Goal: Task Accomplishment & Management: Manage account settings

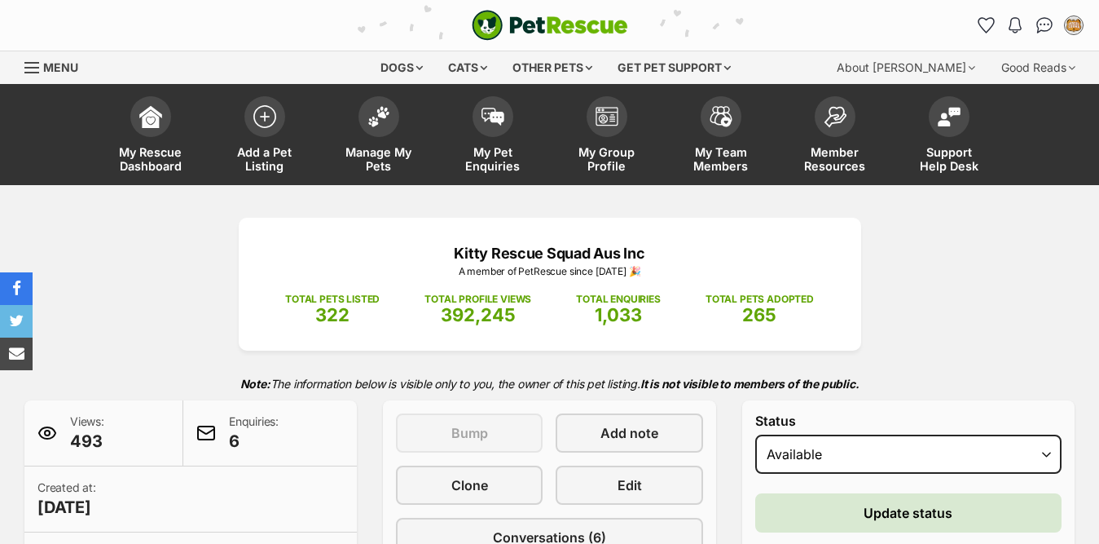
select select "on_hold"
click at [755, 434] on select "Draft - not available as listing has enquires Available On hold Adopted" at bounding box center [908, 453] width 306 height 39
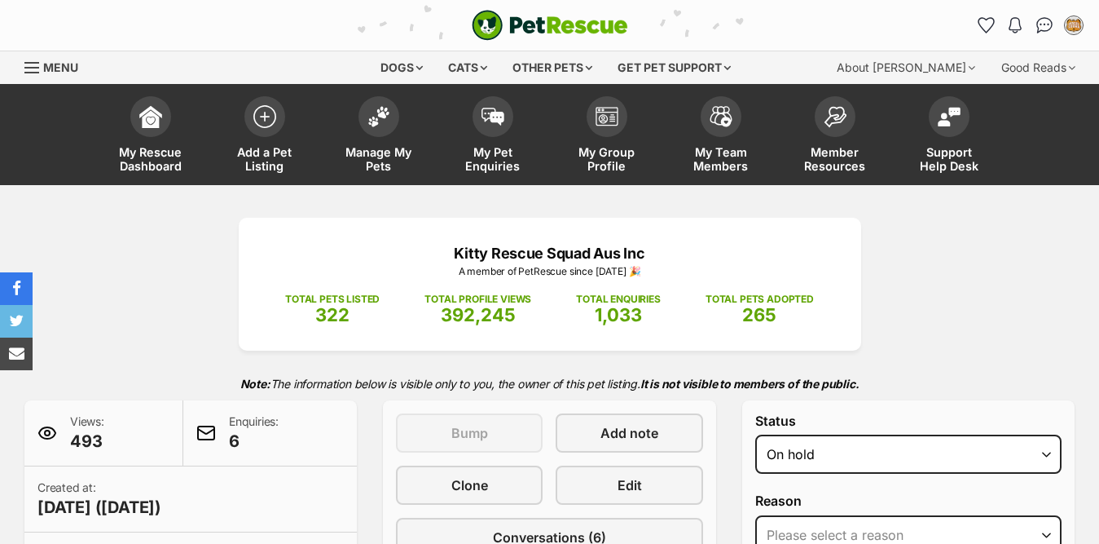
scroll to position [162, 0]
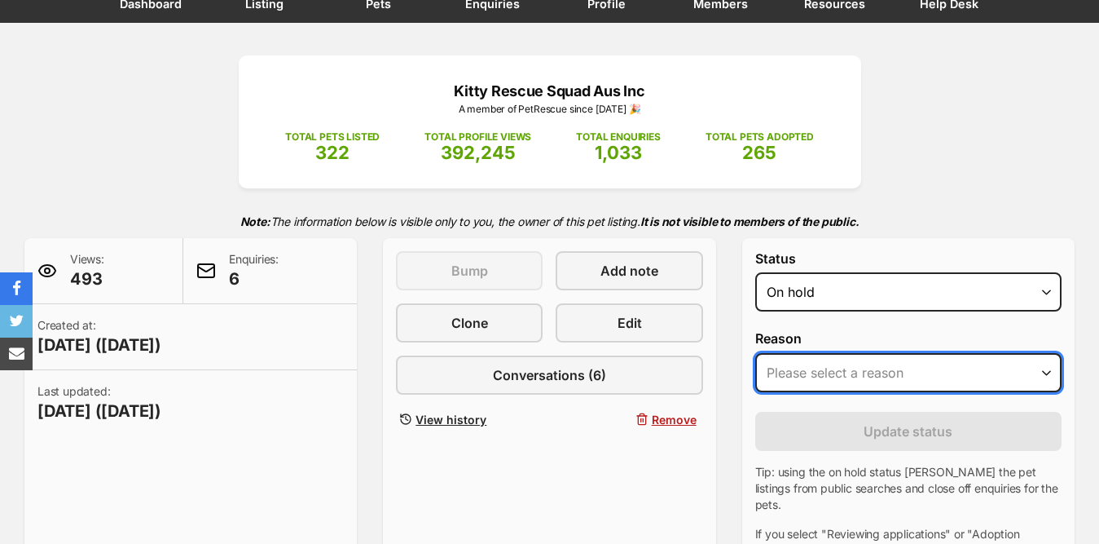
click at [1040, 372] on select "Please select a reason Medical reasons Reviewing applications Adoption pending …" at bounding box center [908, 372] width 306 height 39
select select "other"
click at [755, 353] on select "Please select a reason Medical reasons Reviewing applications Adoption pending …" at bounding box center [908, 372] width 306 height 39
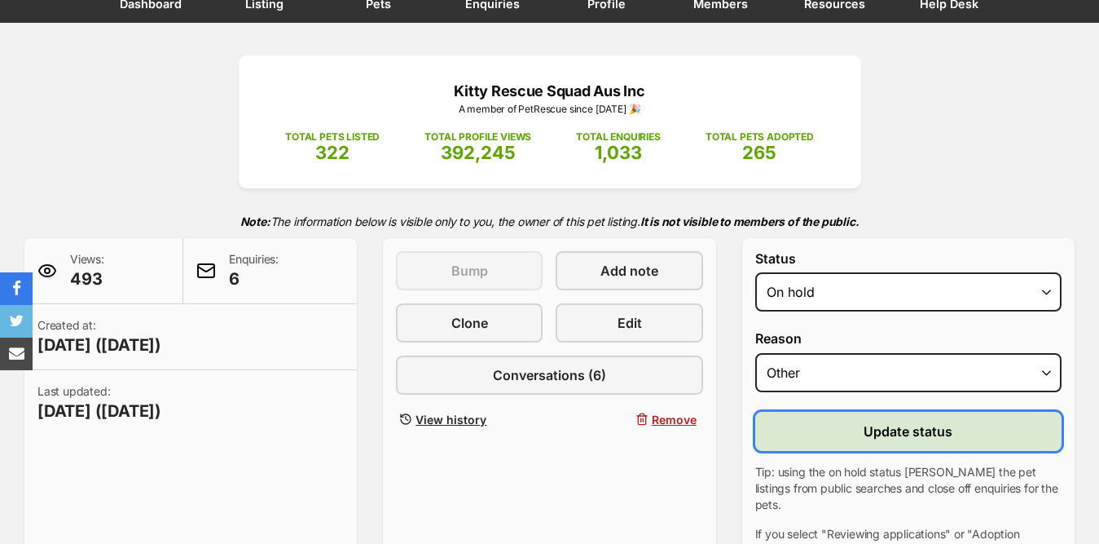
click at [875, 432] on span "Update status" at bounding box center [908, 431] width 89 height 20
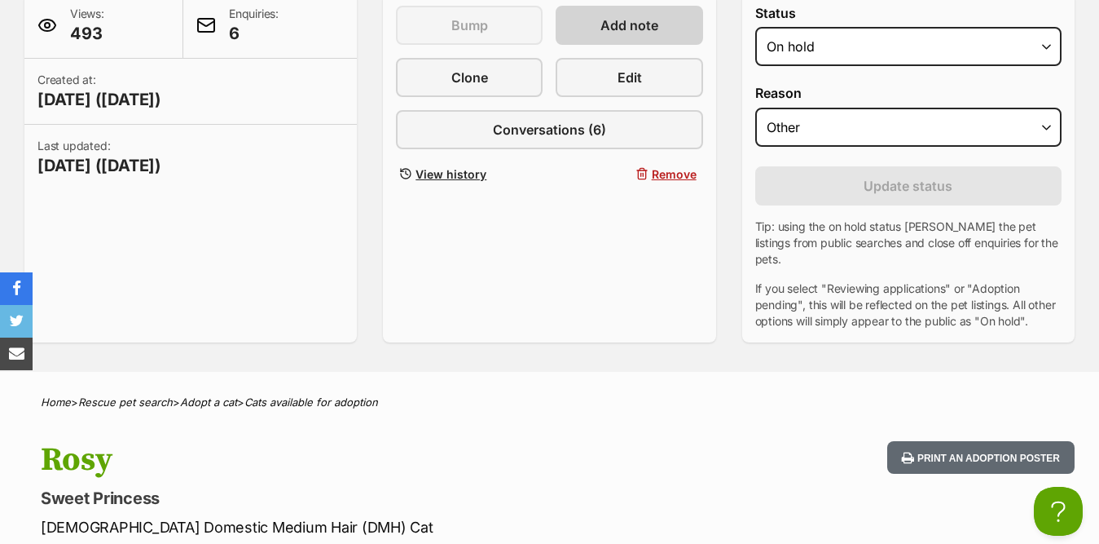
scroll to position [0, 0]
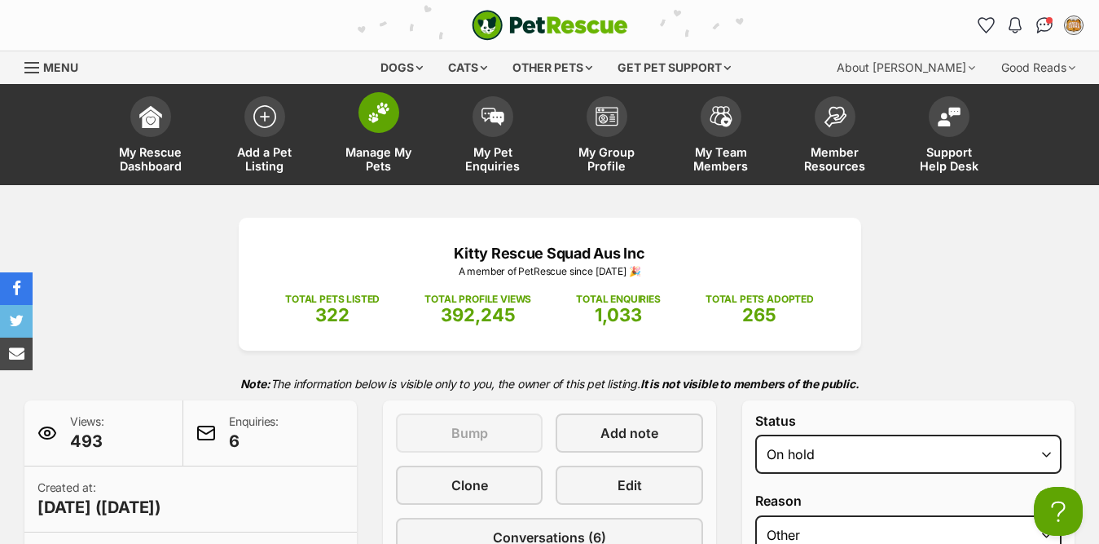
click at [385, 124] on span at bounding box center [379, 112] width 41 height 41
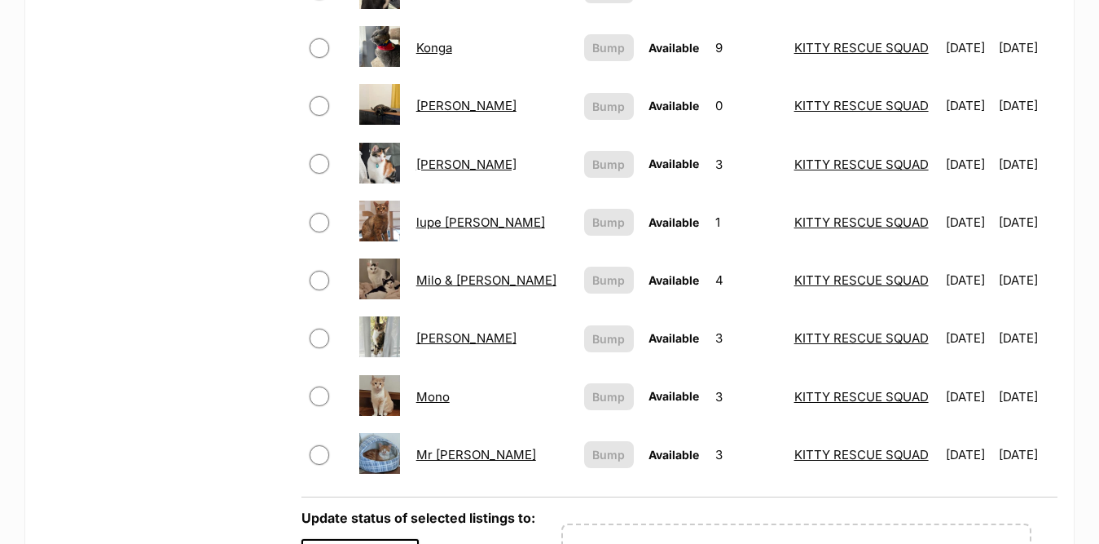
scroll to position [1141, 0]
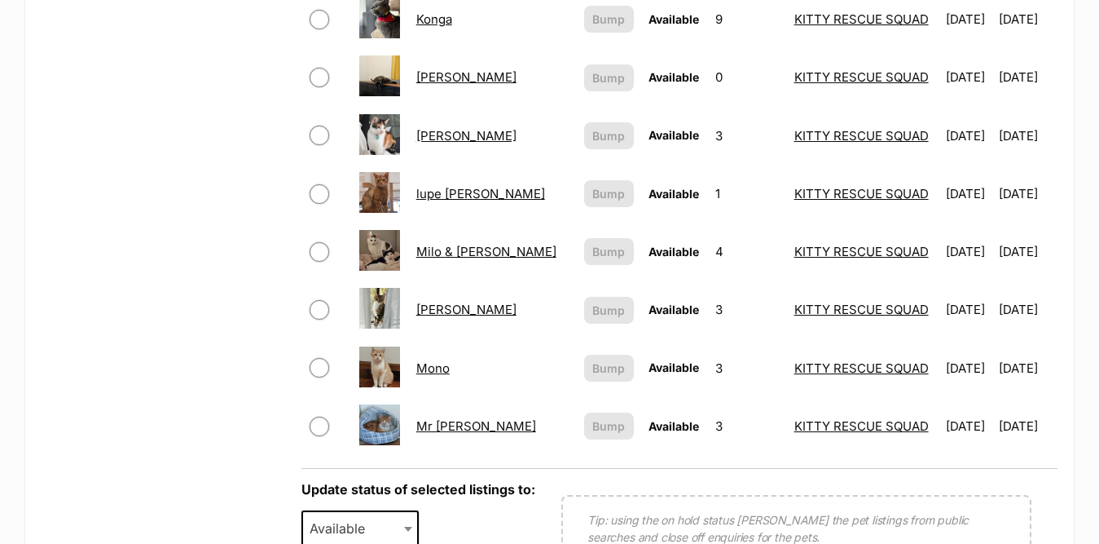
click at [429, 372] on link "Mono" at bounding box center [432, 367] width 33 height 15
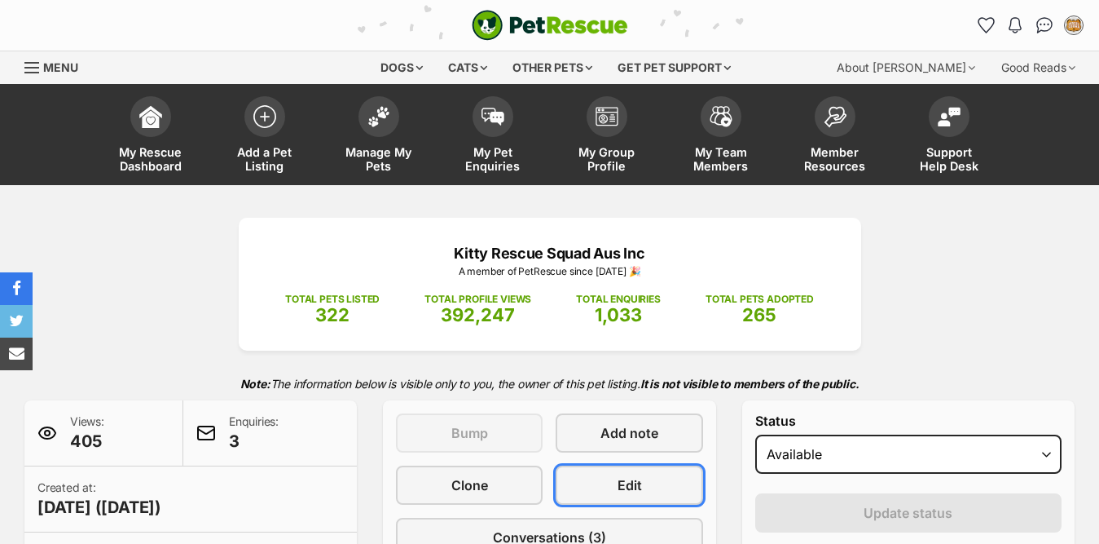
click at [658, 465] on link "Edit" at bounding box center [629, 484] width 147 height 39
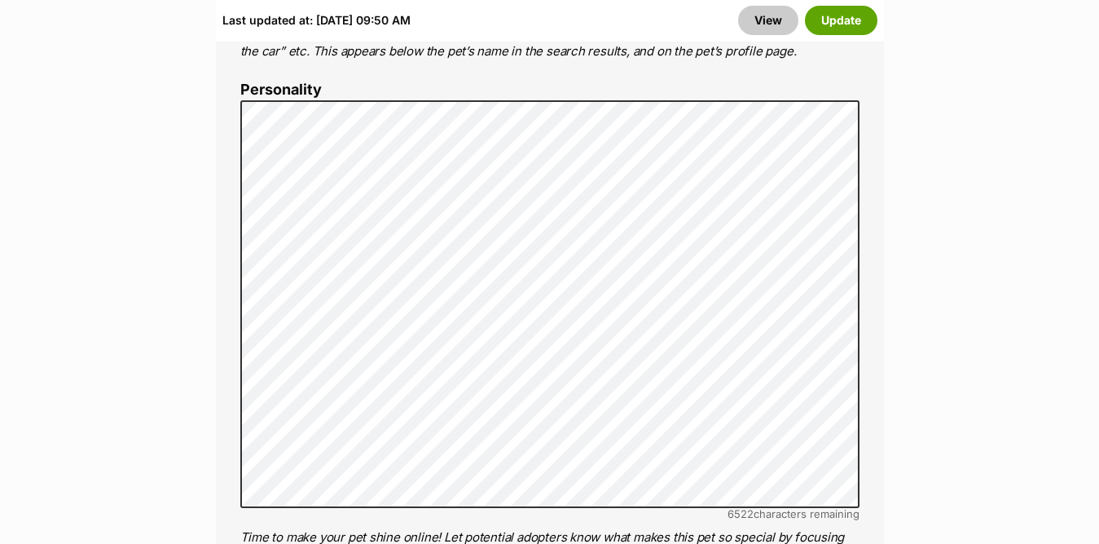
scroll to position [1385, 0]
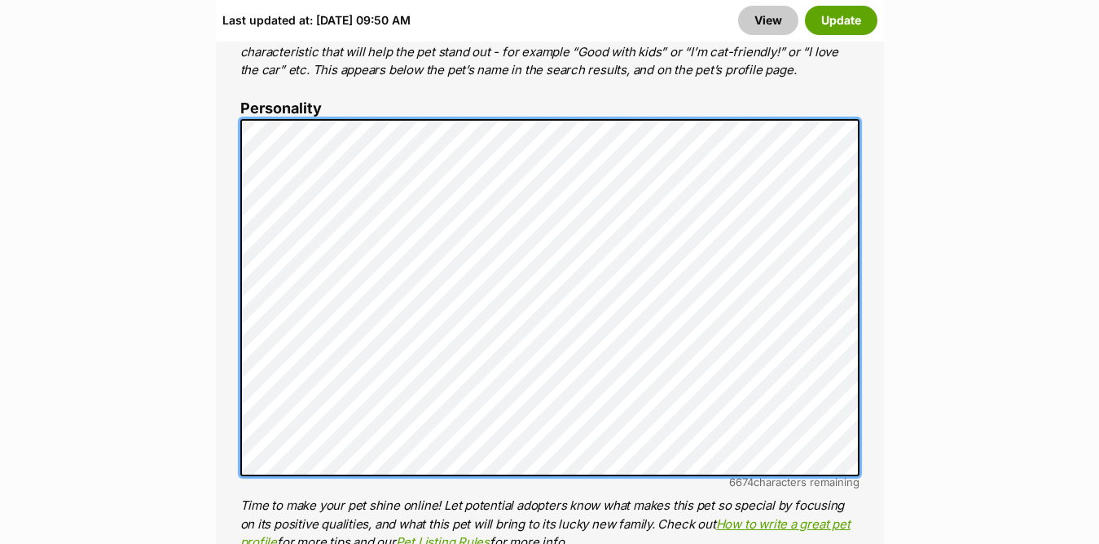
scroll to position [1304, 0]
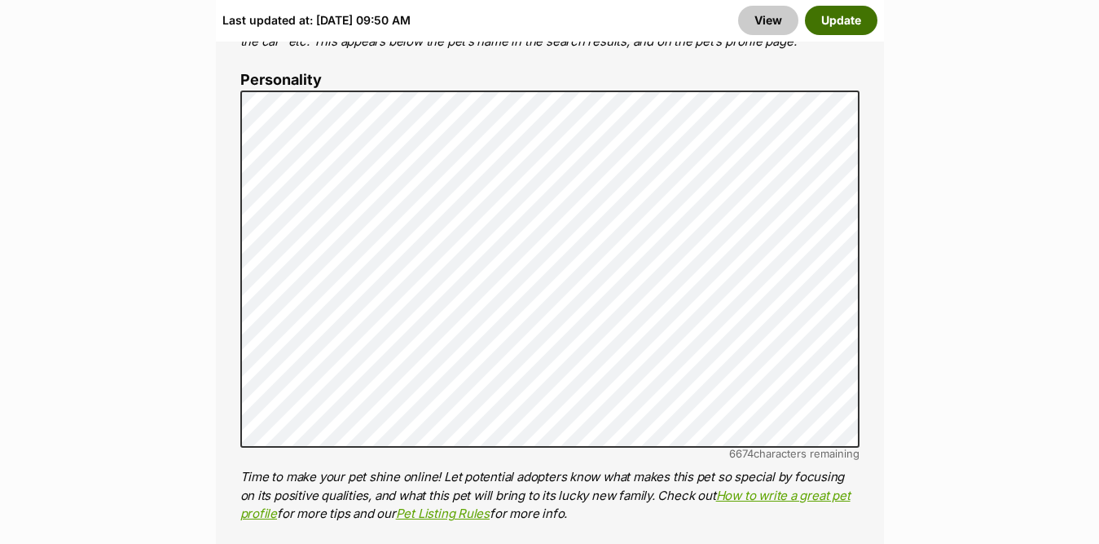
click at [830, 25] on button "Update" at bounding box center [841, 20] width 73 height 29
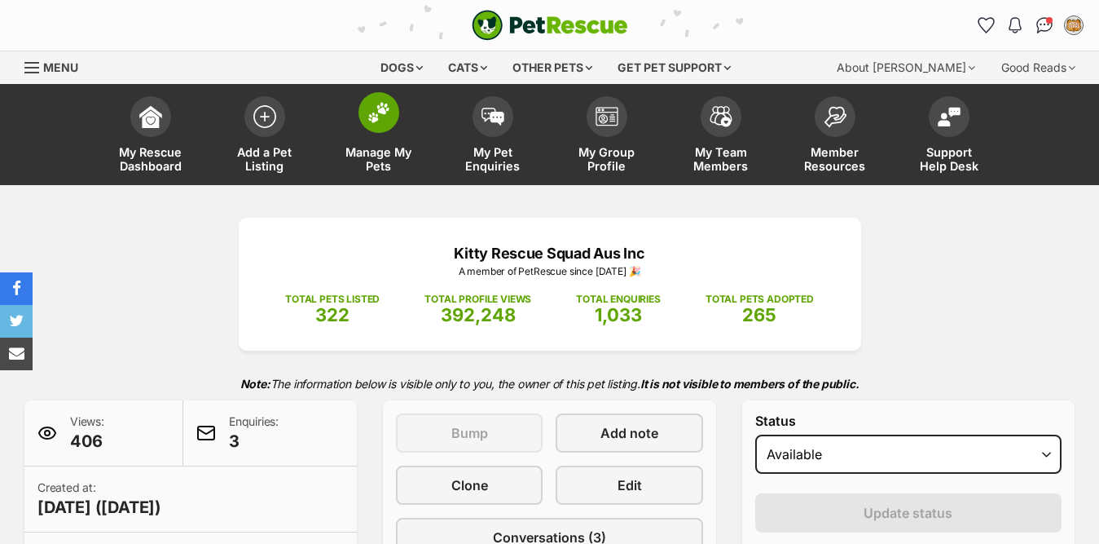
click at [378, 110] on img at bounding box center [379, 112] width 23 height 21
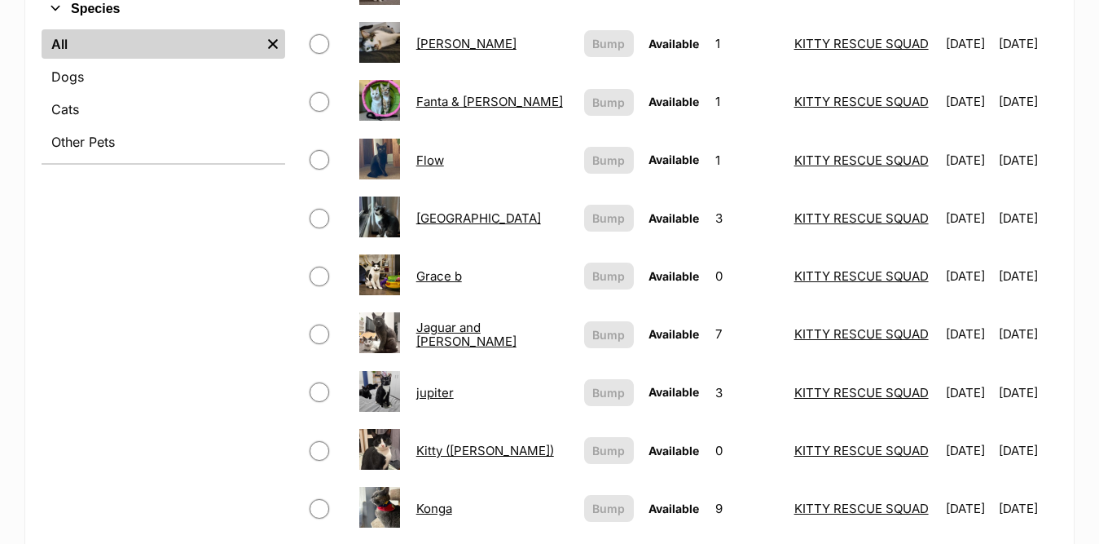
scroll to position [733, 0]
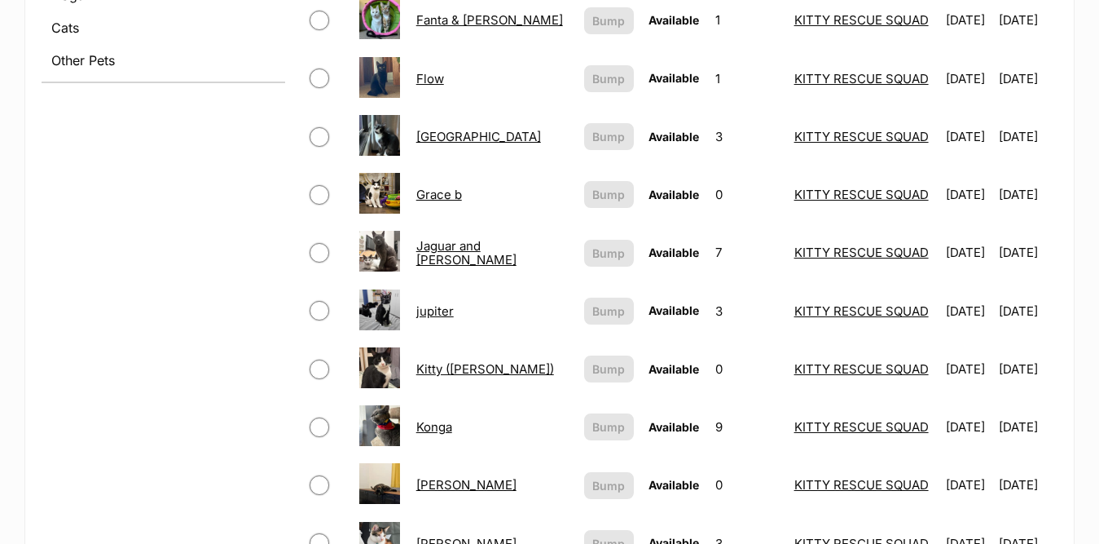
click at [439, 311] on link "jupiter" at bounding box center [434, 310] width 37 height 15
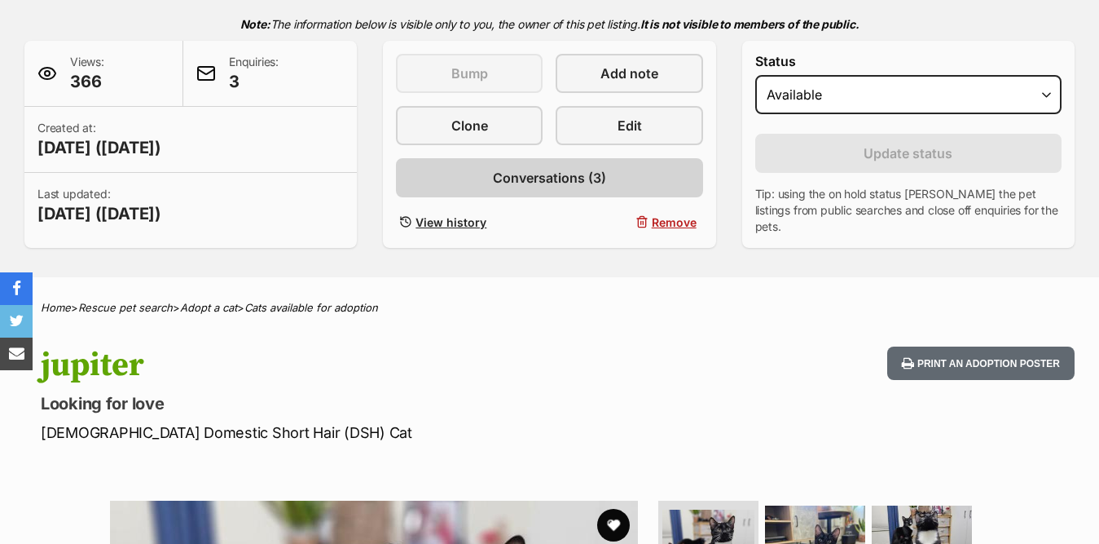
scroll to position [326, 0]
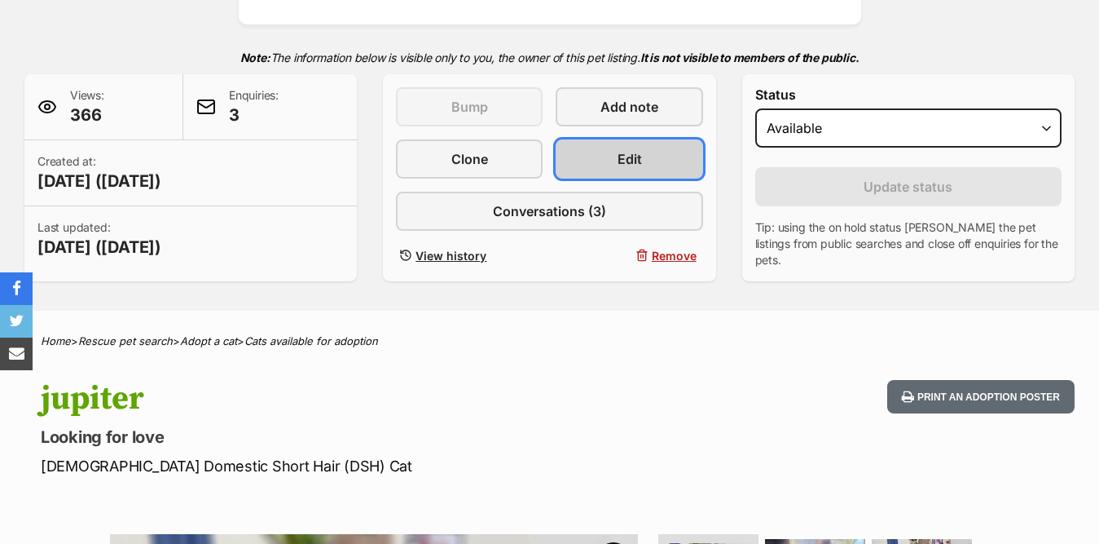
click at [614, 161] on link "Edit" at bounding box center [629, 158] width 147 height 39
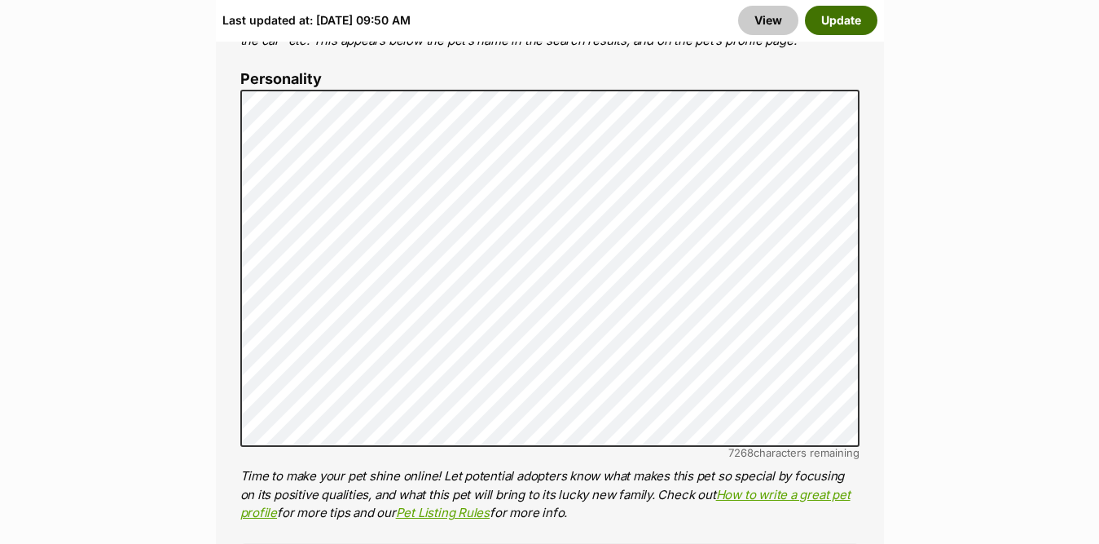
click at [839, 14] on button "Update" at bounding box center [841, 20] width 73 height 29
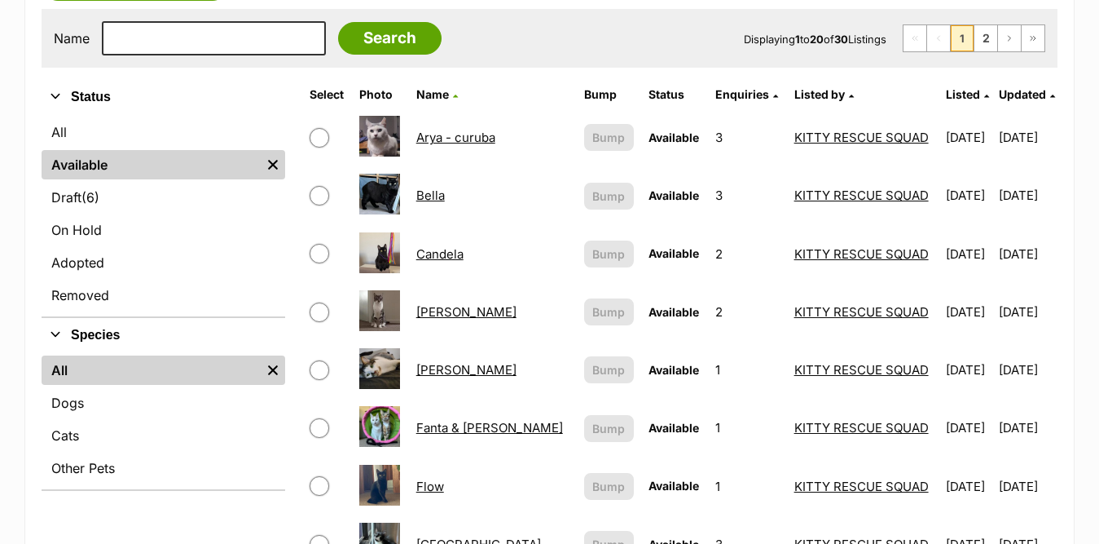
scroll to position [244, 0]
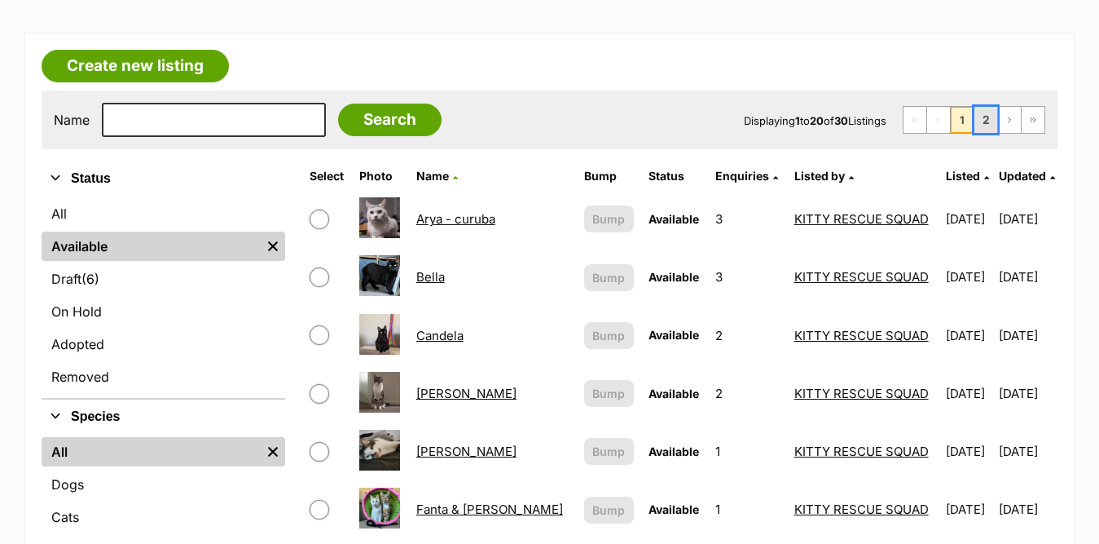
click at [989, 114] on link "2" at bounding box center [986, 120] width 23 height 26
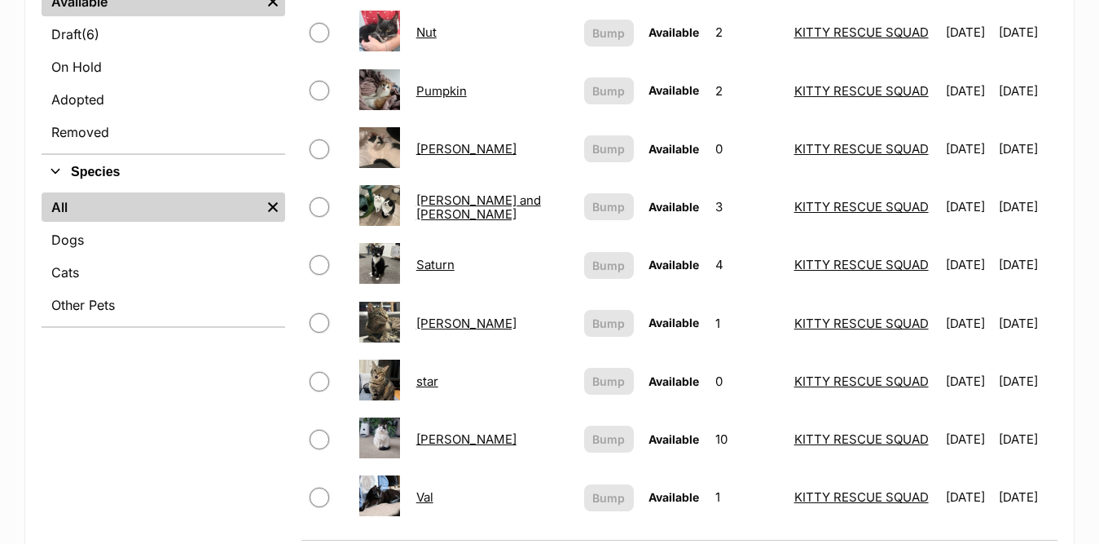
click at [446, 263] on link "Saturn" at bounding box center [435, 264] width 38 height 15
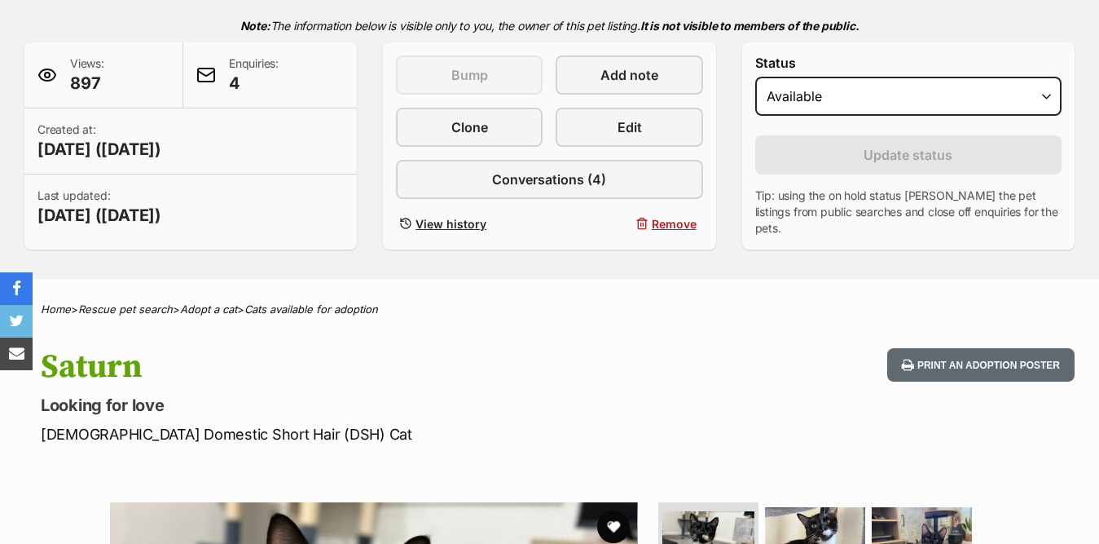
scroll to position [326, 0]
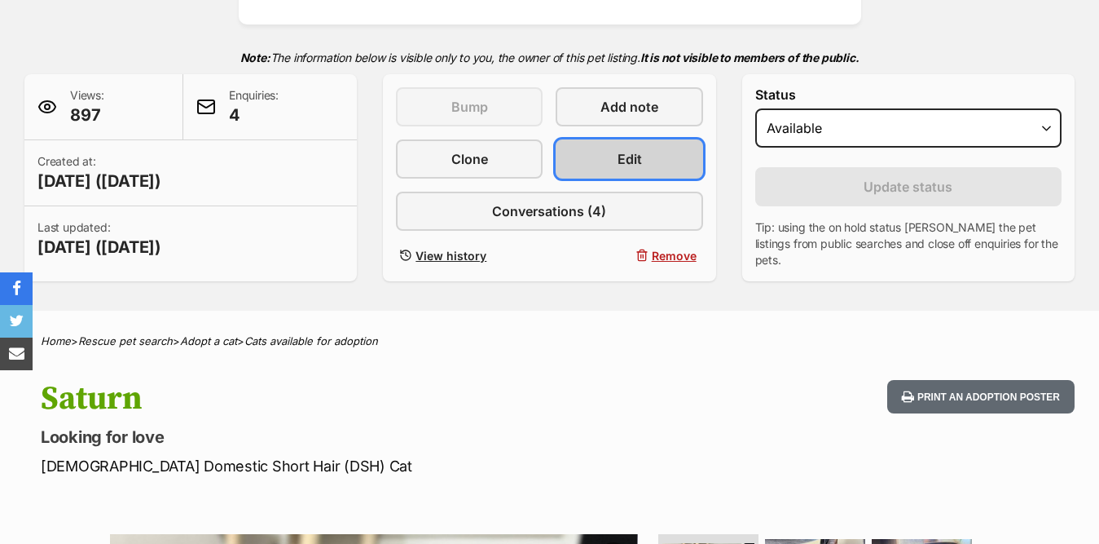
click at [589, 157] on link "Edit" at bounding box center [629, 158] width 147 height 39
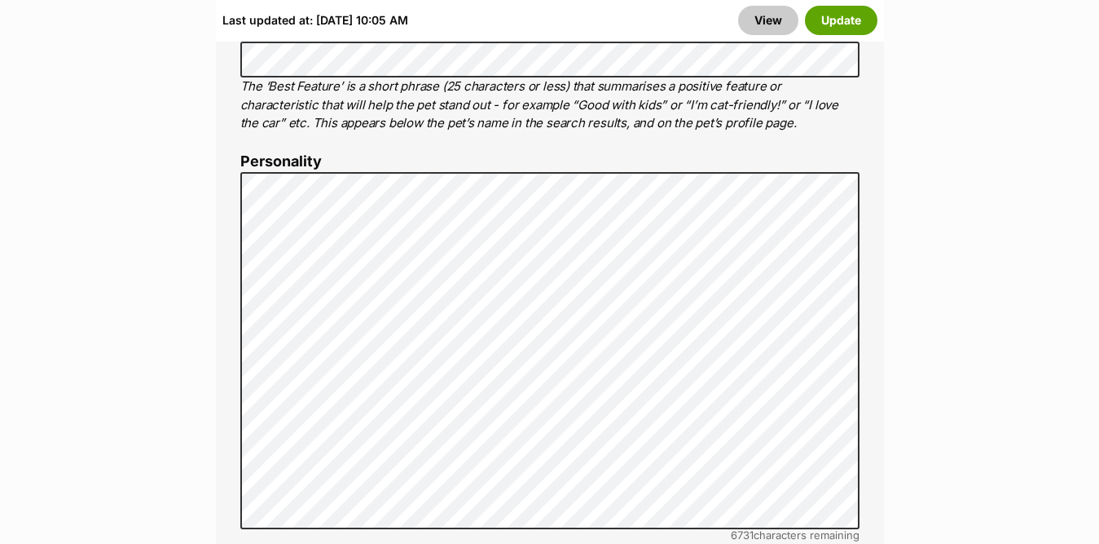
scroll to position [1304, 0]
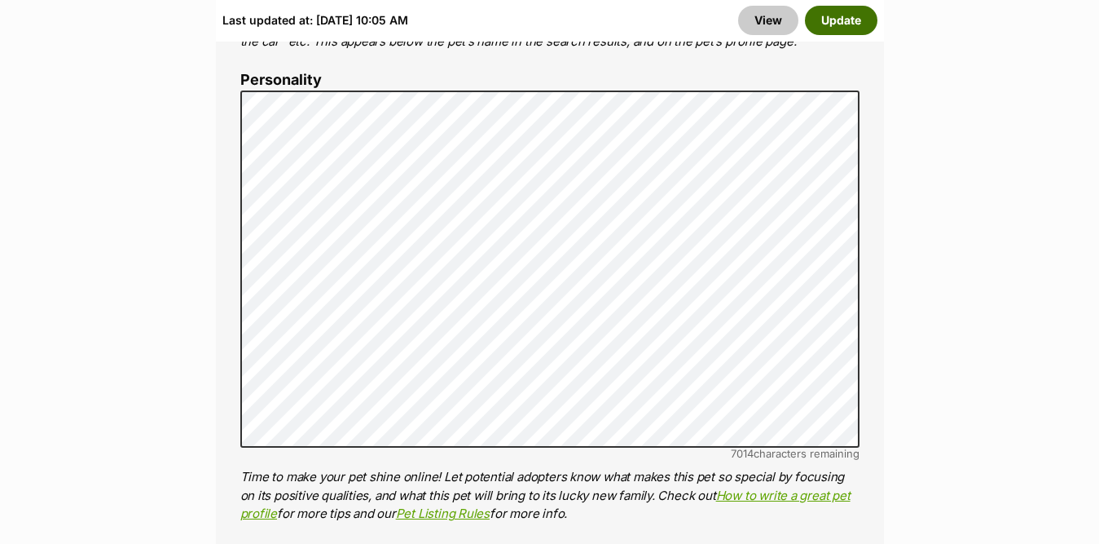
click at [842, 20] on button "Update" at bounding box center [841, 20] width 73 height 29
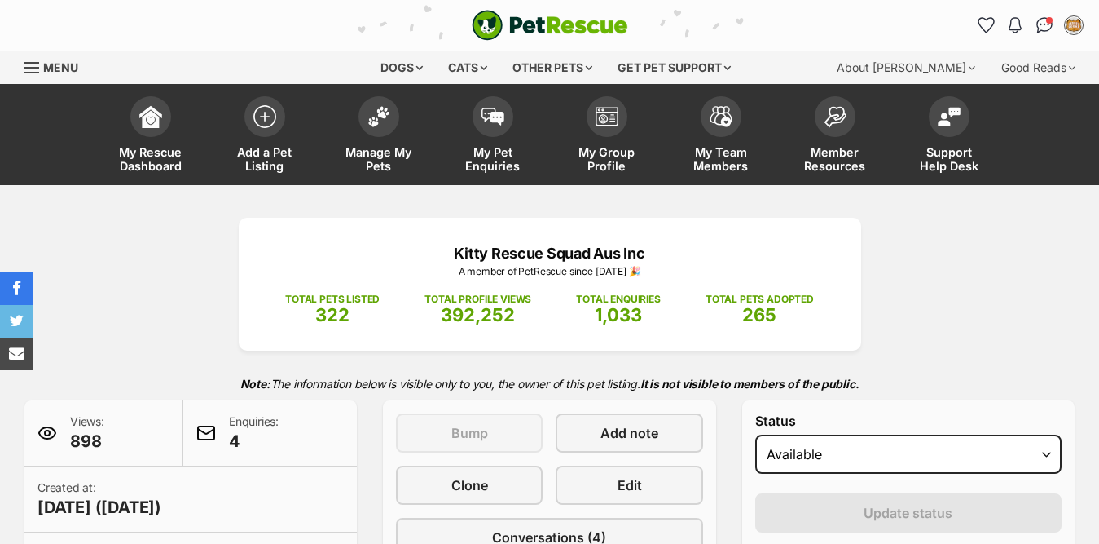
click at [382, 118] on img at bounding box center [379, 116] width 23 height 21
